Goal: Navigation & Orientation: Find specific page/section

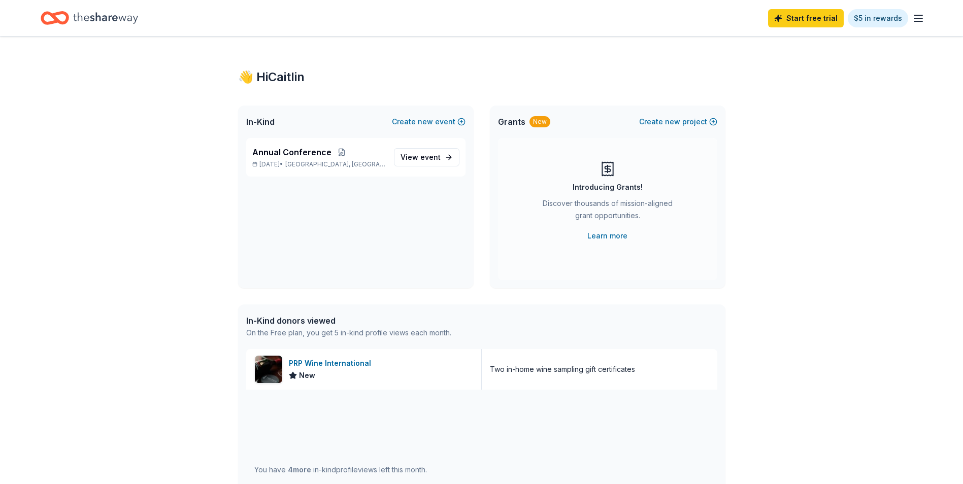
click at [216, 289] on div "👋 Hi [PERSON_NAME] In-Kind Create new event Annual Conference [DATE] • [GEOGRAP…" at bounding box center [481, 391] width 963 height 709
click at [921, 20] on icon "button" at bounding box center [918, 18] width 12 height 12
click at [796, 78] on link "Account" at bounding box center [797, 79] width 32 height 10
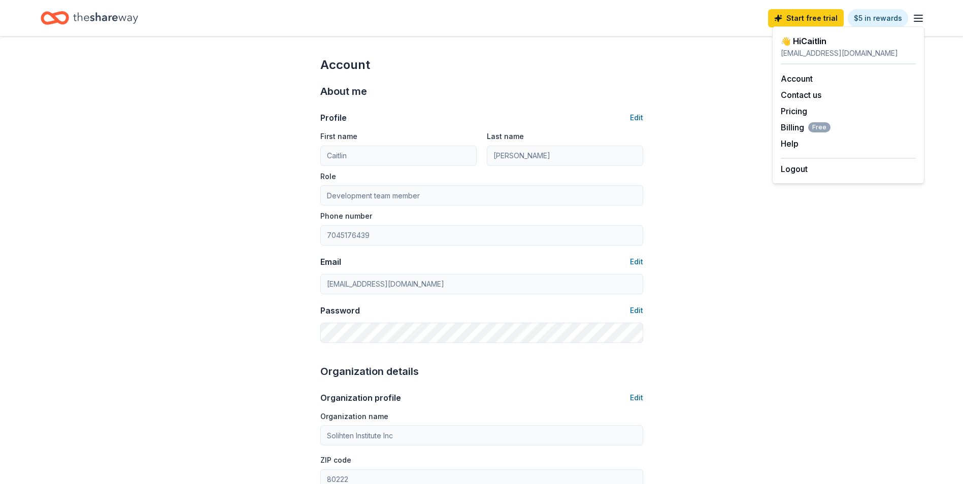
click at [794, 80] on link "Account" at bounding box center [797, 79] width 32 height 10
click at [677, 296] on div "Account About me Profile Edit First name [PERSON_NAME] Last name [PERSON_NAME] …" at bounding box center [481, 490] width 963 height 907
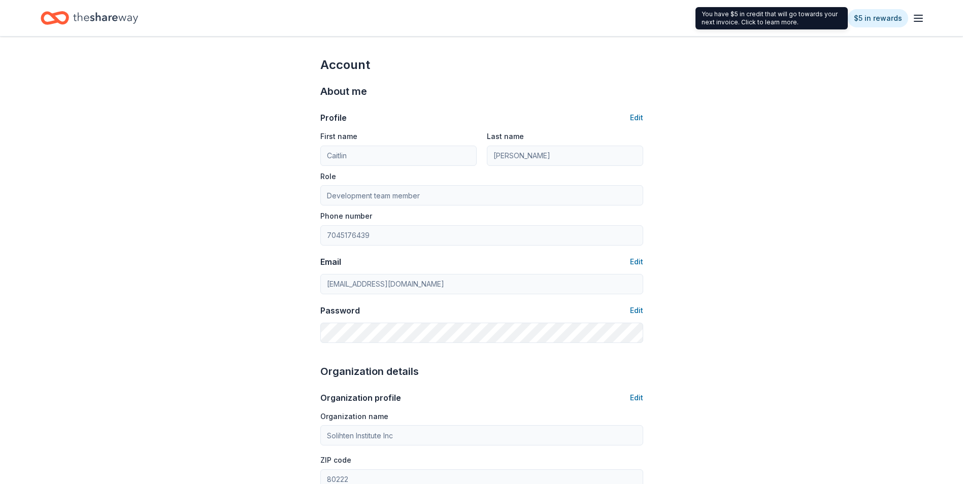
click at [888, 18] on link "$5 in rewards" at bounding box center [878, 18] width 60 height 18
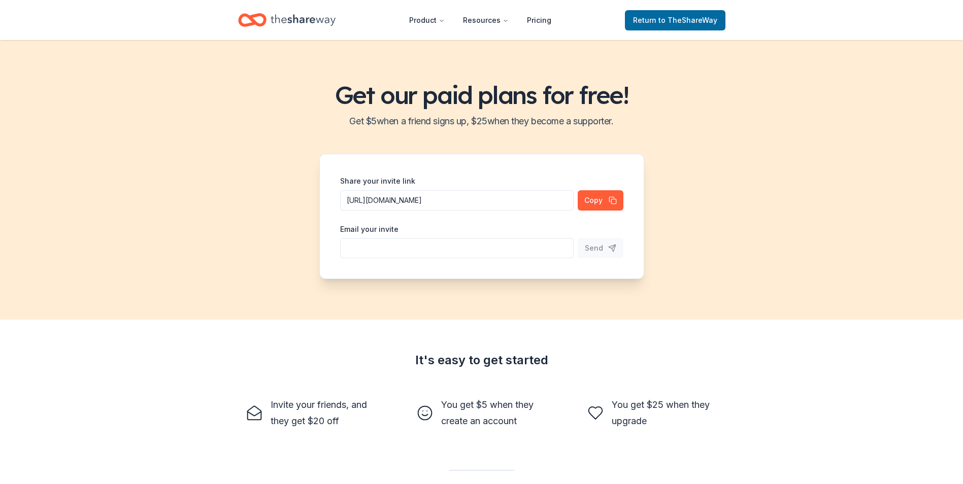
click at [598, 201] on button "Copy" at bounding box center [601, 200] width 46 height 20
